Goal: Transaction & Acquisition: Book appointment/travel/reservation

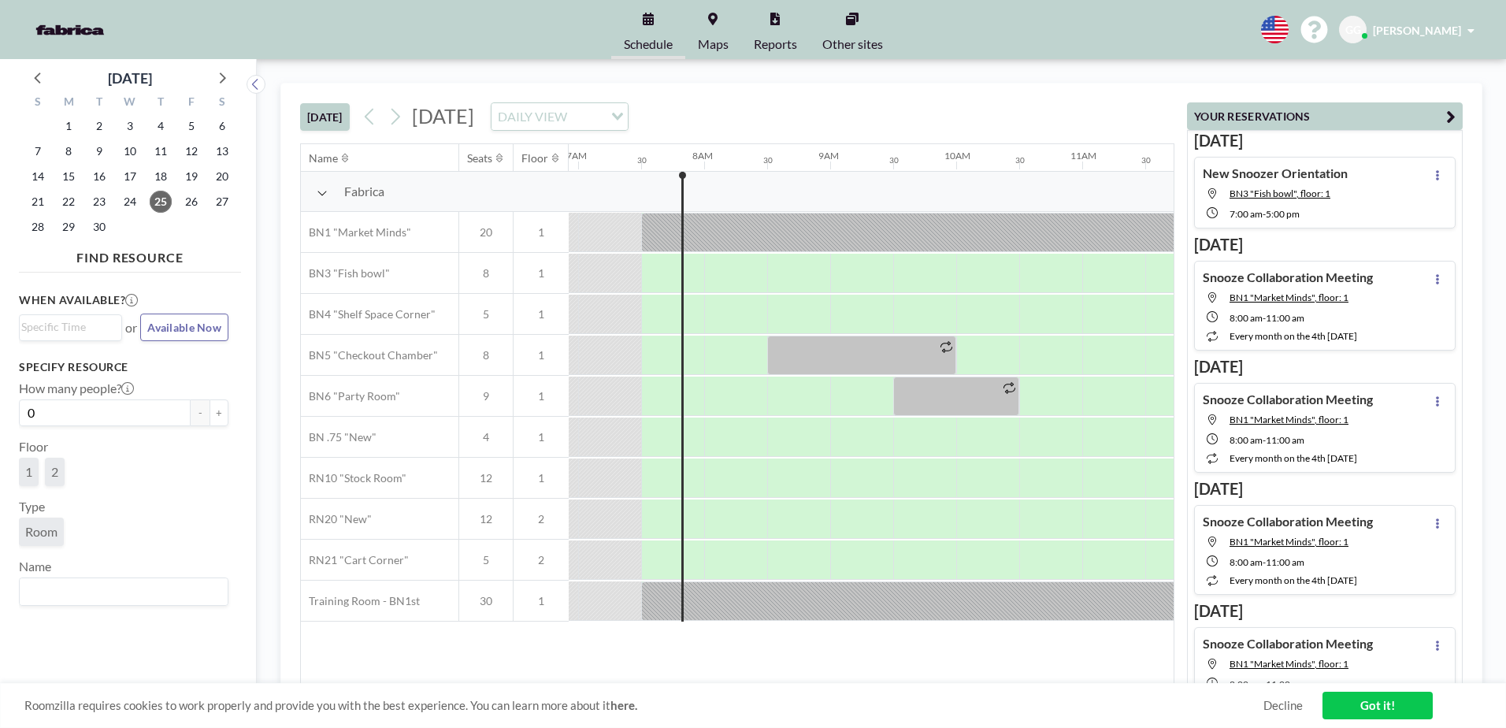
scroll to position [0, 882]
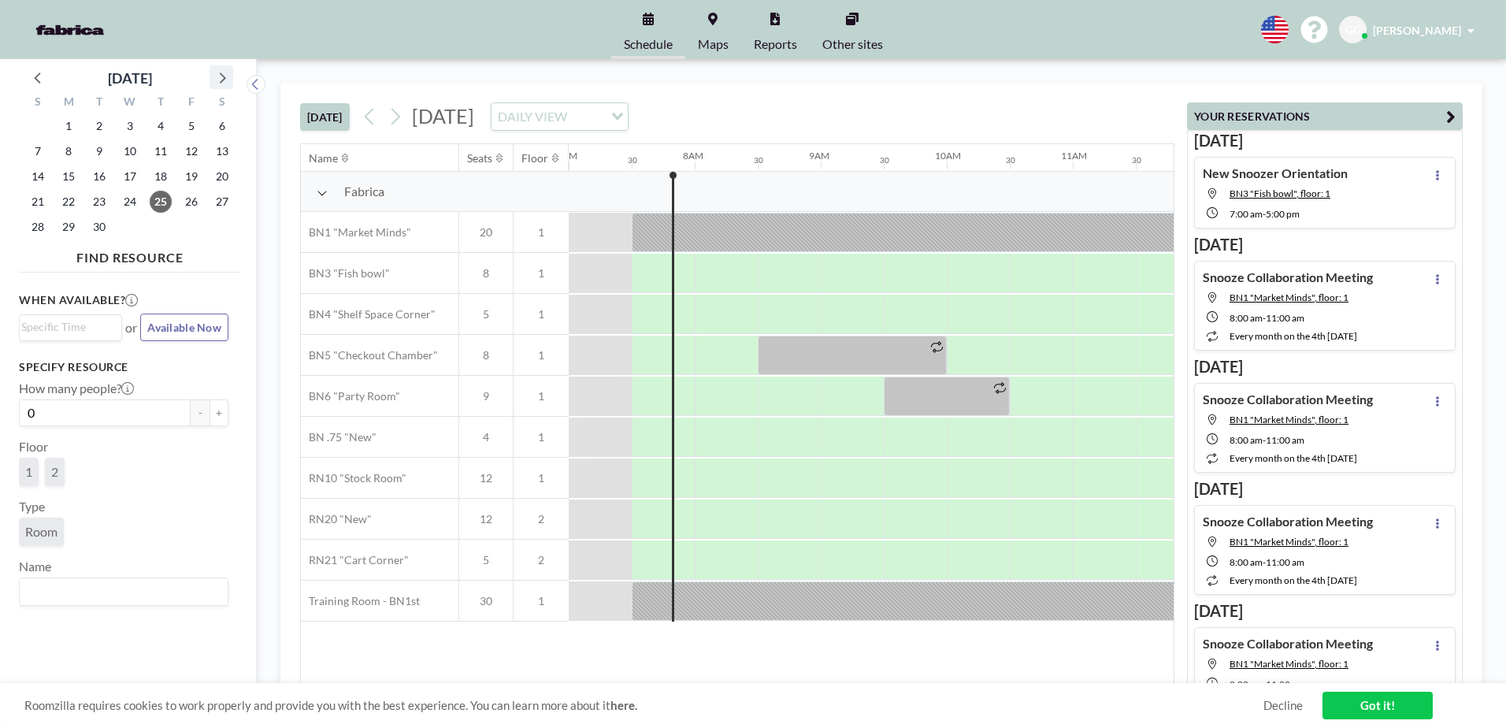
click at [222, 79] on icon at bounding box center [221, 77] width 20 height 20
click at [101, 150] on span "7" at bounding box center [99, 151] width 22 height 22
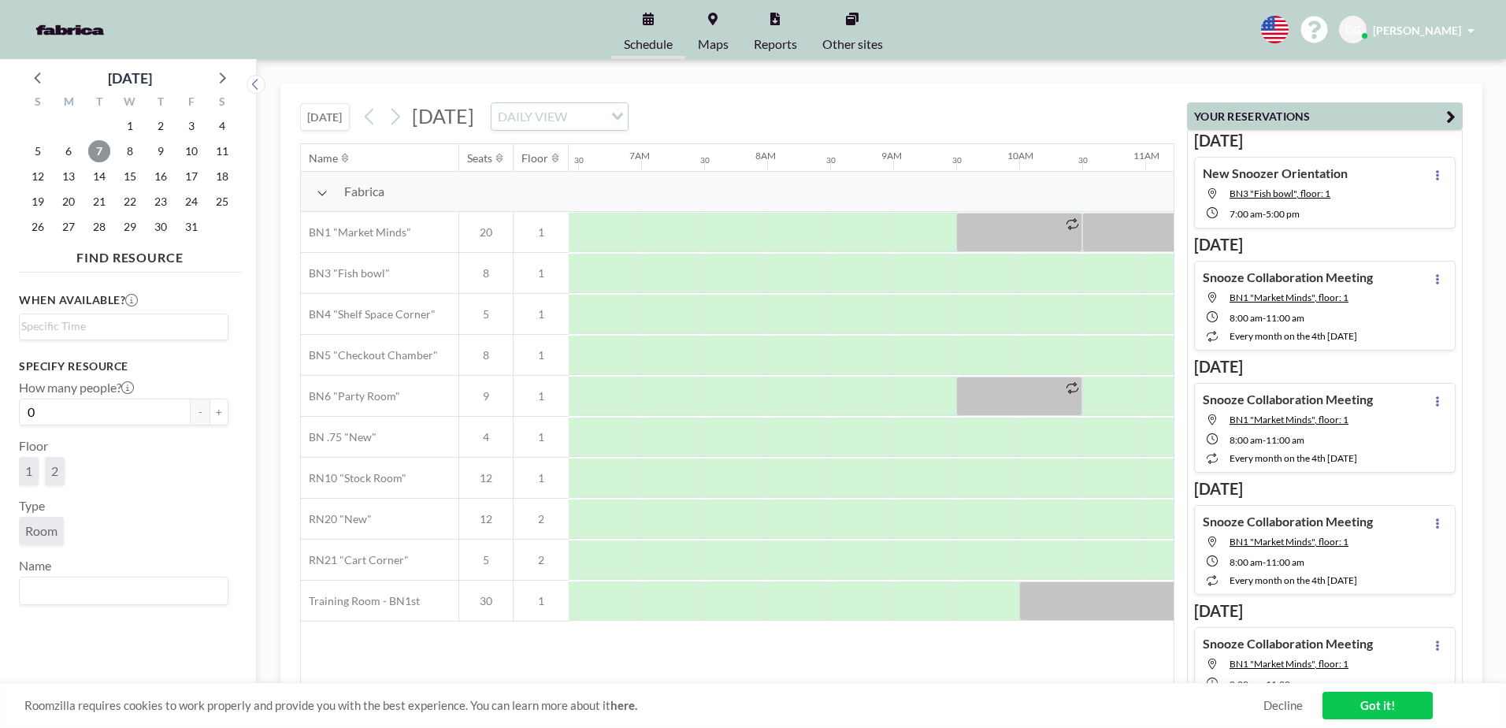
scroll to position [0, 798]
click at [661, 229] on div at bounding box center [684, 232] width 63 height 39
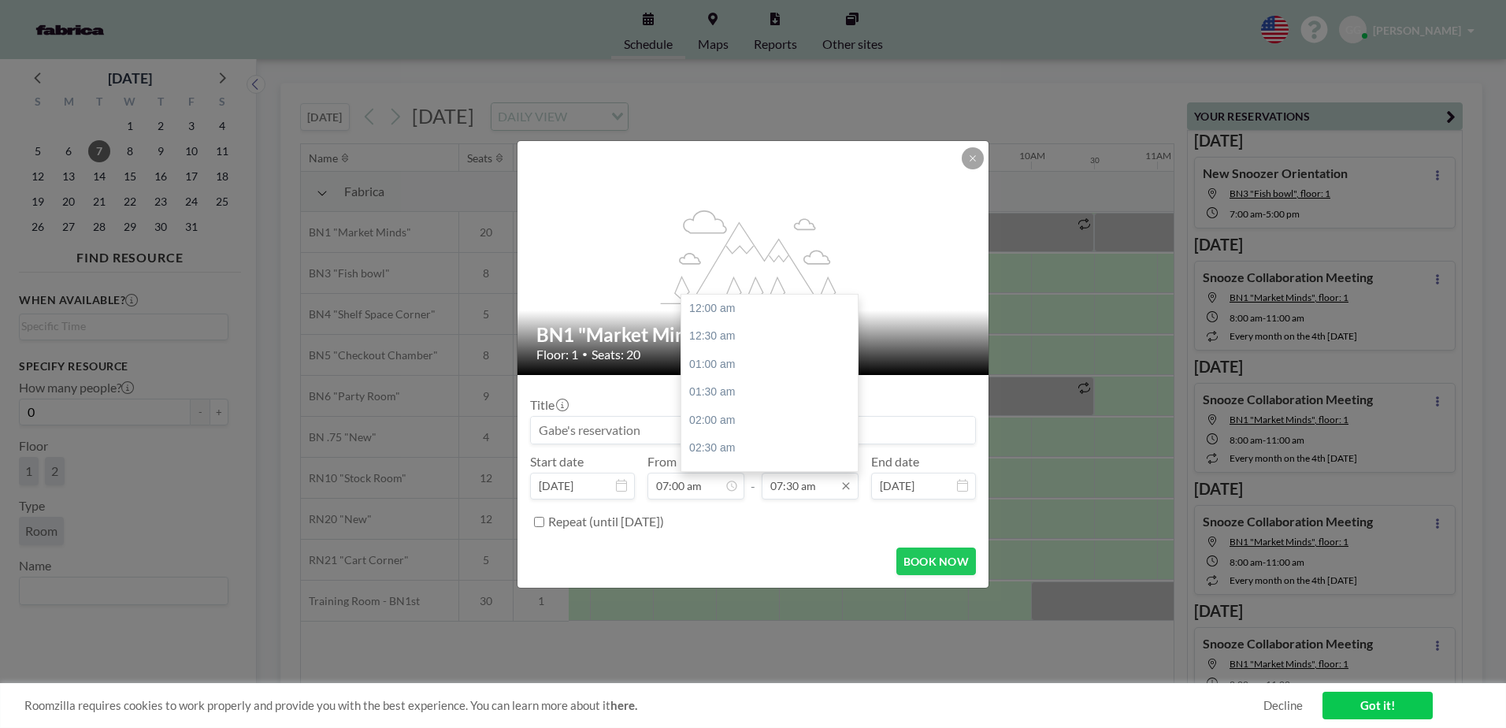
scroll to position [421, 0]
click at [755, 426] on div "09:30 am" at bounding box center [773, 420] width 184 height 28
type input "09:30 am"
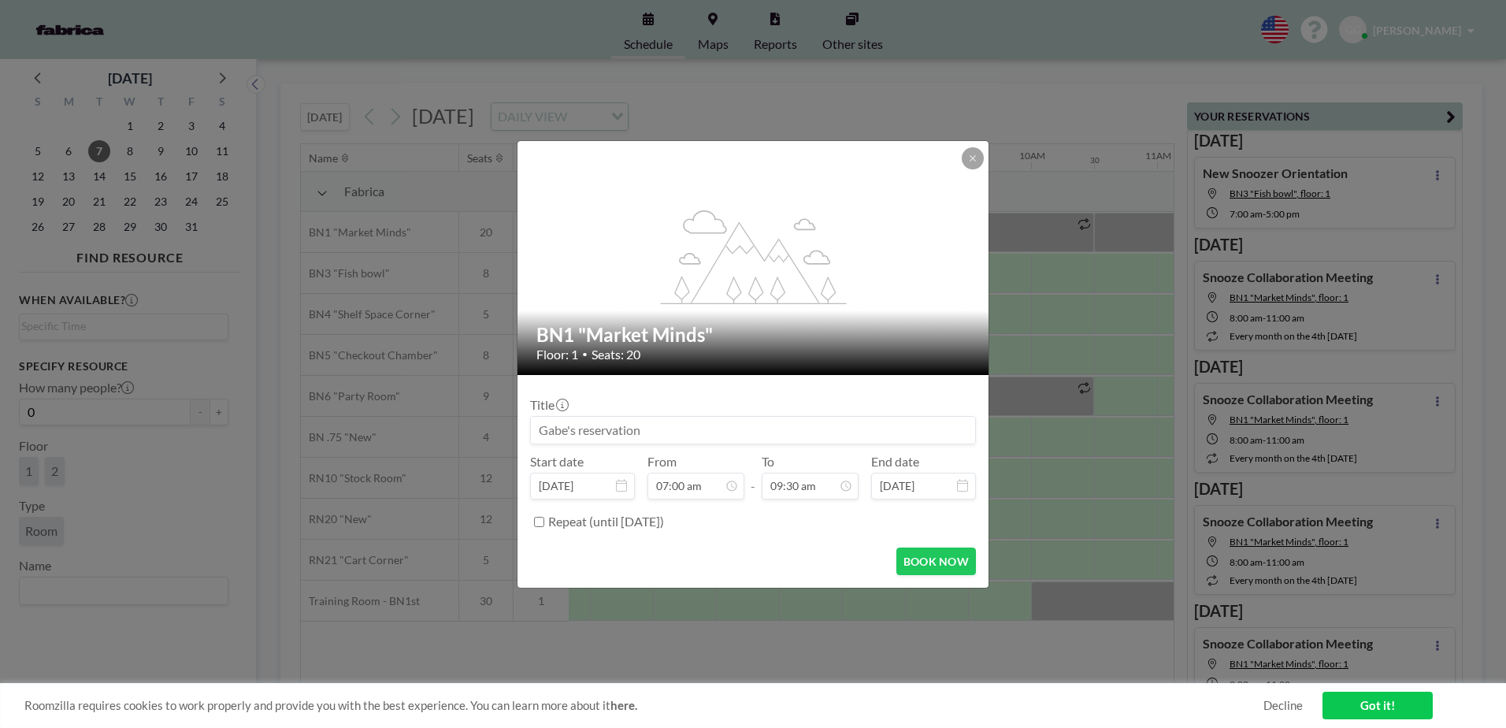
click at [710, 431] on input at bounding box center [753, 430] width 444 height 27
type input "Snooze Ops"
click at [943, 563] on button "BOOK NOW" at bounding box center [936, 562] width 80 height 28
